Goal: Information Seeking & Learning: Learn about a topic

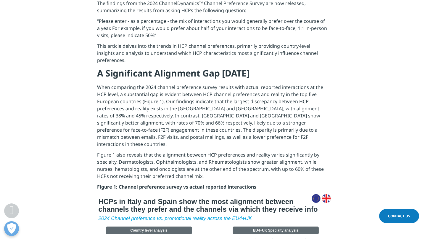
scroll to position [326, 0]
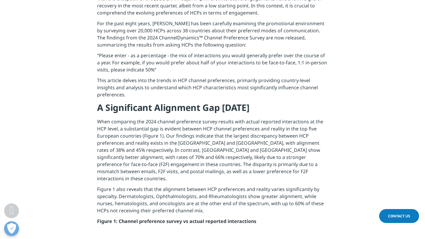
click at [173, 63] on p "“Please enter - as a percentage - the mix of interactions you would generally p…" at bounding box center [212, 64] width 231 height 25
drag, startPoint x: 173, startPoint y: 63, endPoint x: 298, endPoint y: 67, distance: 125.3
click at [298, 67] on p "“Please enter - as a percentage - the mix of interactions you would generally p…" at bounding box center [212, 64] width 231 height 25
drag, startPoint x: 298, startPoint y: 67, endPoint x: 330, endPoint y: 81, distance: 35.0
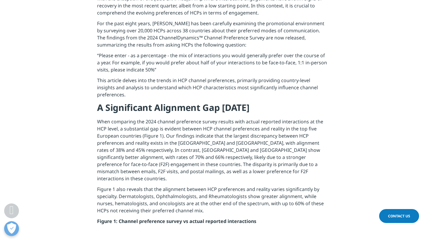
click at [330, 81] on section "Introduction Half a decade post the global pandemic, the enduring impact contin…" at bounding box center [212, 85] width 425 height 285
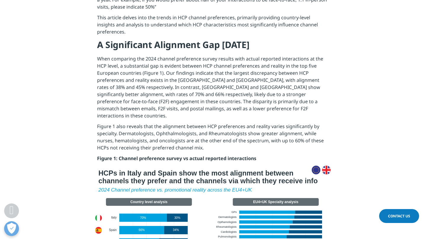
scroll to position [385, 0]
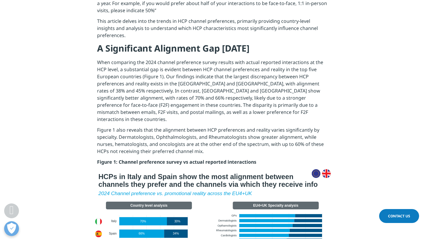
click at [380, 169] on div at bounding box center [212, 232] width 349 height 127
click at [200, 74] on p "When comparing the 2024 channel preference survey results with actual reported …" at bounding box center [212, 93] width 231 height 68
click at [361, 102] on section "Introduction Half a decade post the global pandemic, the enduring impact contin…" at bounding box center [212, 25] width 425 height 285
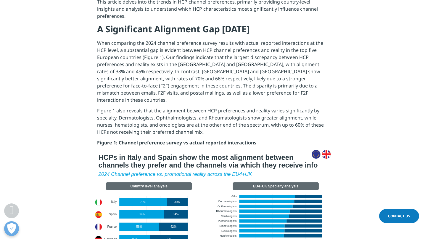
scroll to position [415, 0]
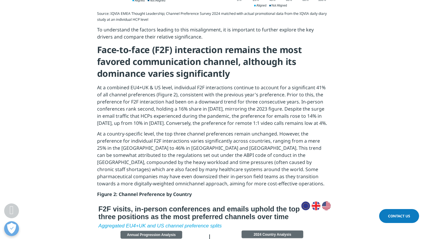
scroll to position [681, 0]
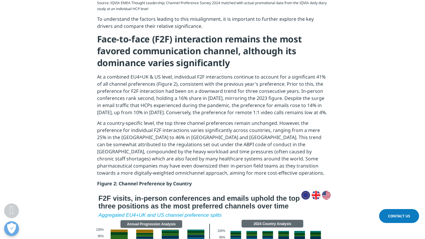
click at [367, 89] on section "Source: IQVIA EMEA Thought Leadership; Channel Preference Survey 2024 matched w…" at bounding box center [212, 95] width 425 height 190
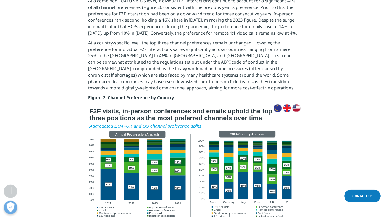
scroll to position [770, 0]
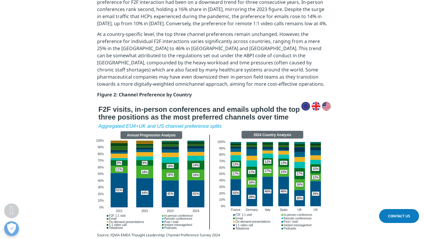
click at [115, 195] on img at bounding box center [212, 166] width 237 height 129
drag, startPoint x: 115, startPoint y: 181, endPoint x: 97, endPoint y: 181, distance: 19.0
click at [97, 181] on img at bounding box center [212, 166] width 237 height 129
click at [108, 174] on img at bounding box center [212, 166] width 237 height 129
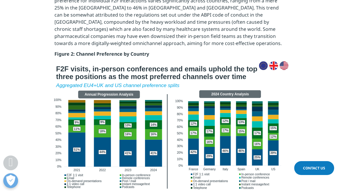
scroll to position [794, 0]
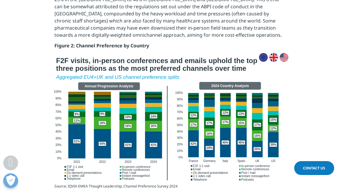
click at [77, 156] on img at bounding box center [170, 117] width 237 height 129
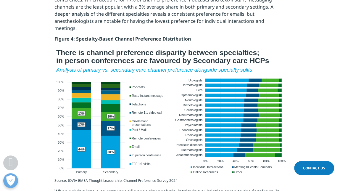
scroll to position [1257, 0]
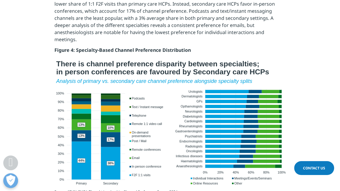
click at [120, 90] on img at bounding box center [170, 122] width 237 height 130
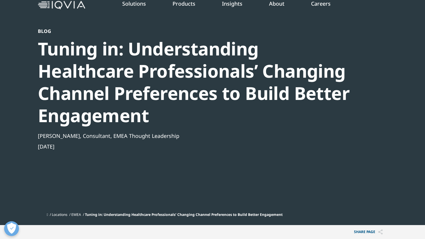
scroll to position [0, 0]
